Goal: Navigation & Orientation: Go to known website

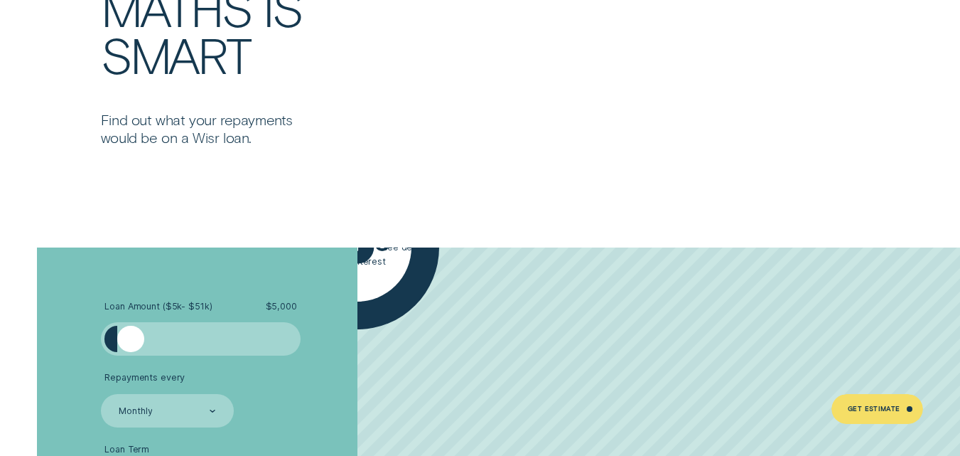
scroll to position [1609, 0]
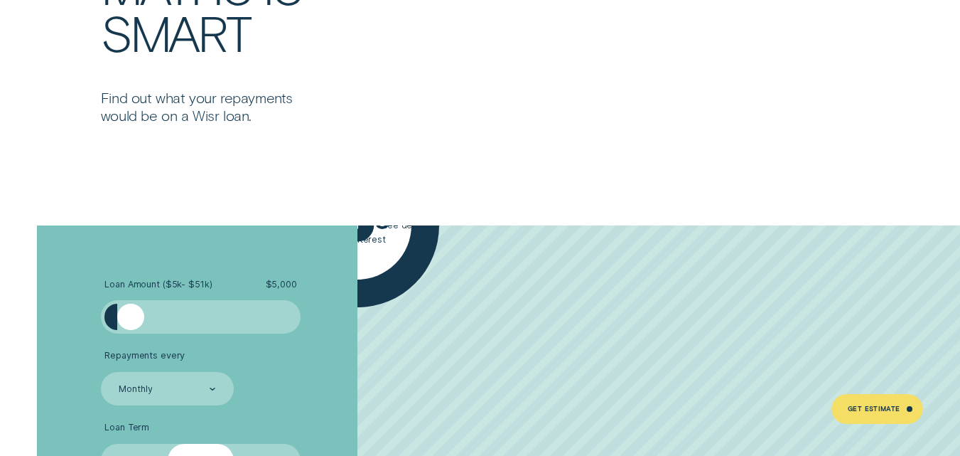
drag, startPoint x: 957, startPoint y: 132, endPoint x: 967, endPoint y: 131, distance: 10.8
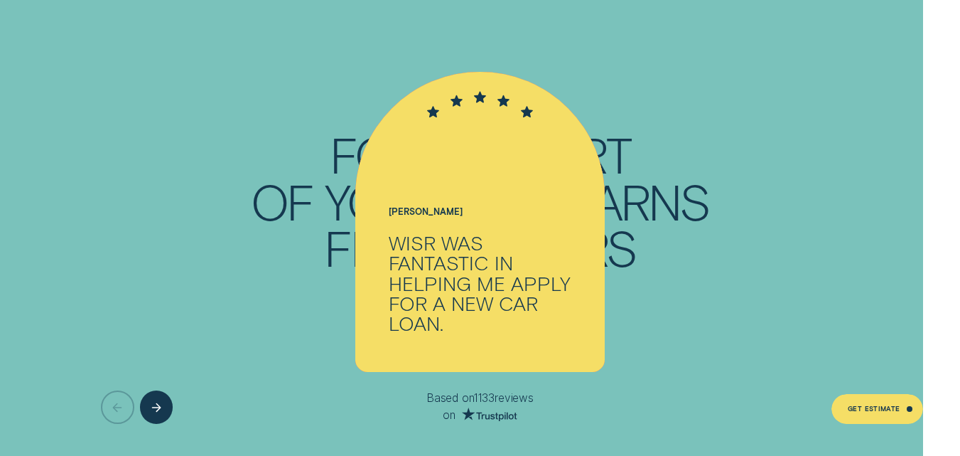
scroll to position [0, 0]
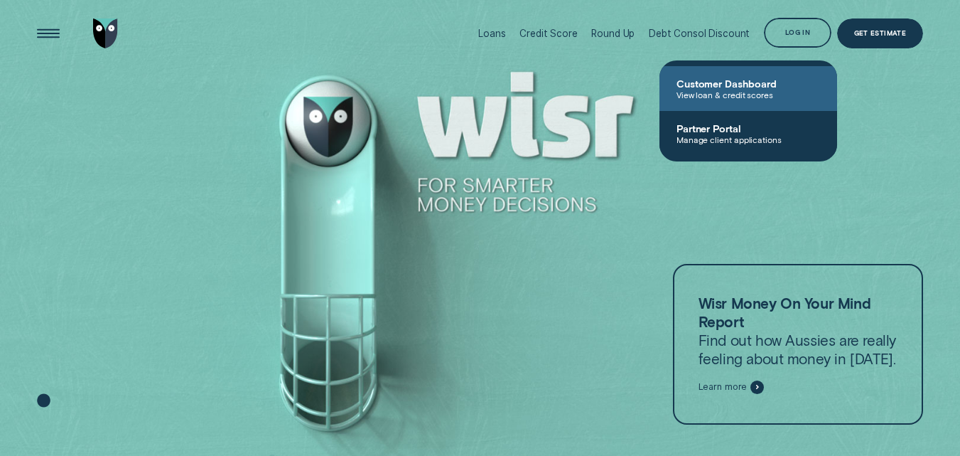
click at [777, 84] on span "Customer Dashboard" at bounding box center [749, 83] width 144 height 12
